Goal: Transaction & Acquisition: Purchase product/service

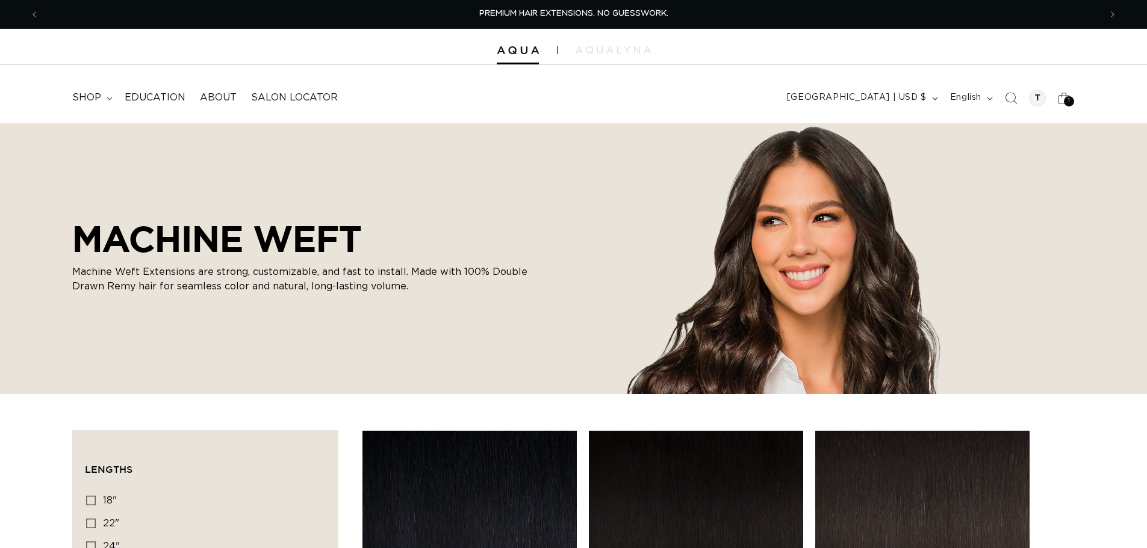
scroll to position [181, 0]
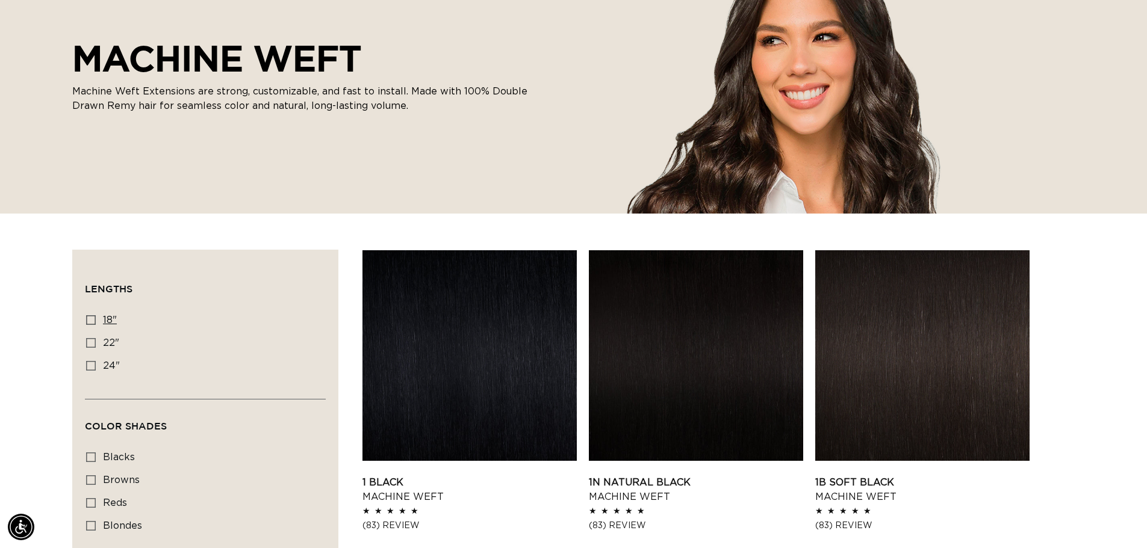
click at [93, 317] on icon at bounding box center [91, 320] width 10 height 10
click at [93, 317] on input "18" 18" (41 products)" at bounding box center [91, 320] width 10 height 10
checkbox input "true"
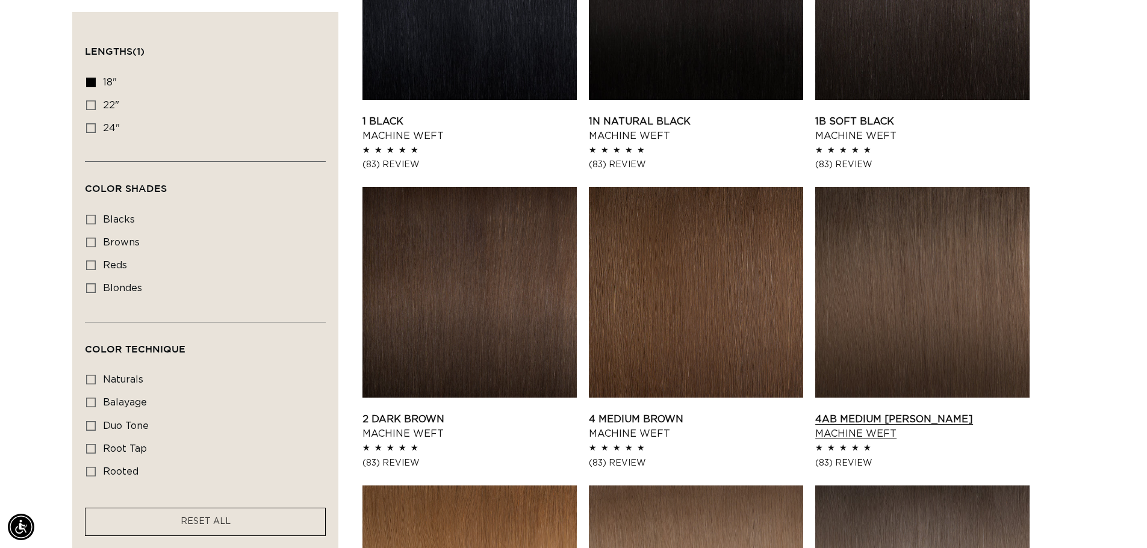
scroll to position [0, 2123]
click at [739, 412] on link "4 Medium Brown Machine Weft" at bounding box center [696, 426] width 214 height 29
